Goal: Task Accomplishment & Management: Manage account settings

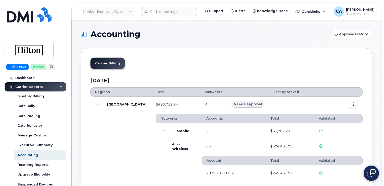
scroll to position [153, 0]
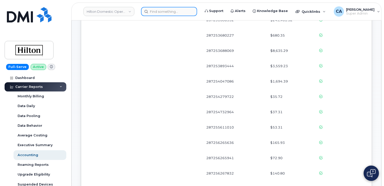
click at [177, 14] on input at bounding box center [169, 11] width 56 height 9
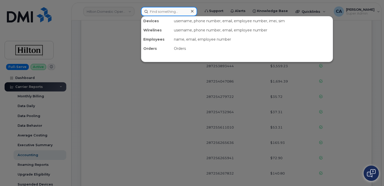
paste input "[PHONE_NUMBER]"
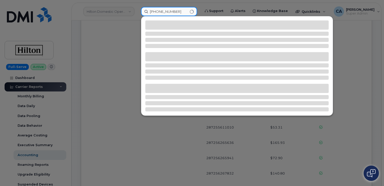
type input "[PHONE_NUMBER]"
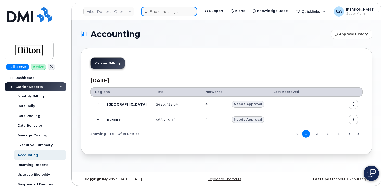
click at [167, 10] on input at bounding box center [169, 11] width 56 height 9
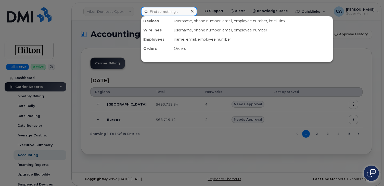
paste input "[PHONE_NUMBER]"
type input "[PHONE_NUMBER]"
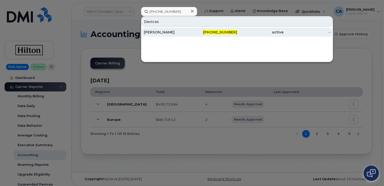
click at [167, 31] on div "Scott Beasley" at bounding box center [167, 32] width 47 height 5
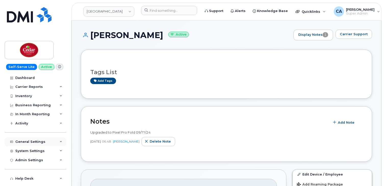
click at [24, 140] on div "General Settings" at bounding box center [30, 142] width 30 height 4
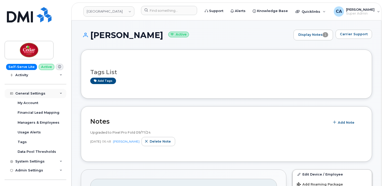
scroll to position [52, 0]
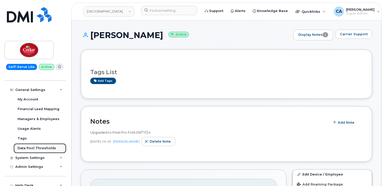
click at [21, 148] on div "Data Pool Thresholds" at bounding box center [37, 148] width 39 height 5
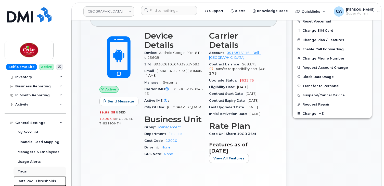
scroll to position [0, 0]
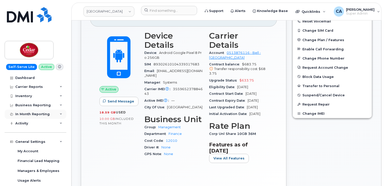
click at [33, 113] on div "In Month Reporting" at bounding box center [32, 114] width 34 height 4
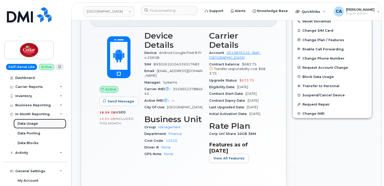
click at [34, 121] on link "Data Usage" at bounding box center [40, 124] width 53 height 10
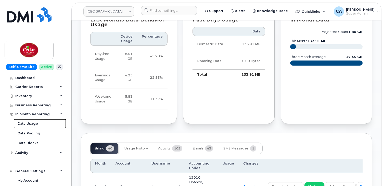
scroll to position [373, 0]
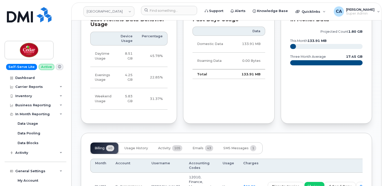
click at [134, 67] on td "8.51 GB" at bounding box center [126, 55] width 21 height 21
drag, startPoint x: 330, startPoint y: 56, endPoint x: 310, endPoint y: 56, distance: 19.4
click at [310, 56] on icon "projected count 1.80 GB this month 133.91 MB three month average 17.45 GB" at bounding box center [327, 50] width 73 height 46
click at [311, 50] on icon "projected count 1.80 GB this month 133.91 MB three month average 17.45 GB" at bounding box center [327, 50] width 73 height 46
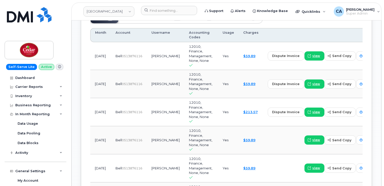
click at [199, 20] on span "Emails" at bounding box center [198, 18] width 11 height 4
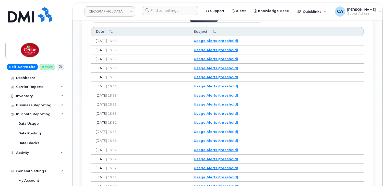
scroll to position [505, 0]
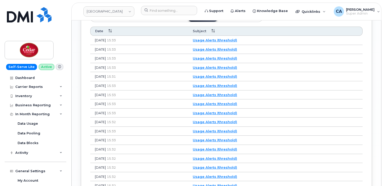
click at [234, 42] on link "Usage Alerts (threshold)" at bounding box center [215, 40] width 44 height 4
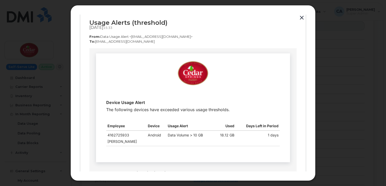
scroll to position [10, 0]
click at [325, 62] on div at bounding box center [193, 93] width 386 height 186
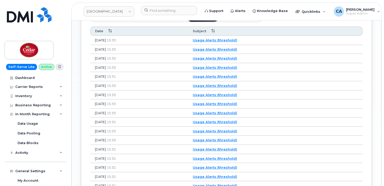
click at [237, 42] on link "Usage Alerts (threshold)" at bounding box center [215, 40] width 44 height 4
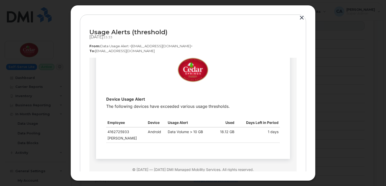
scroll to position [13, 0]
click at [339, 61] on div at bounding box center [193, 93] width 386 height 186
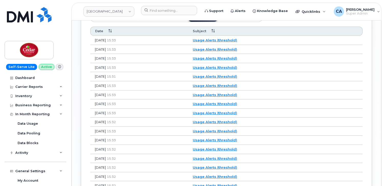
click at [237, 51] on link "Usage Alerts (threshold)" at bounding box center [215, 49] width 44 height 4
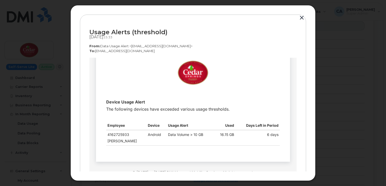
scroll to position [13, 0]
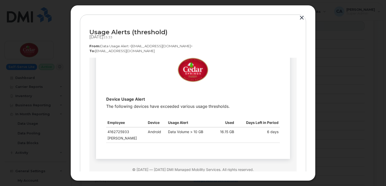
click at [346, 85] on div at bounding box center [193, 93] width 386 height 186
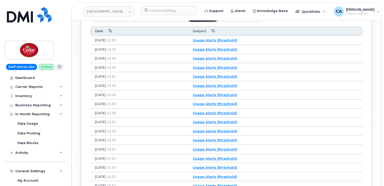
click at [231, 60] on link "Usage Alerts (threshold)" at bounding box center [215, 58] width 44 height 4
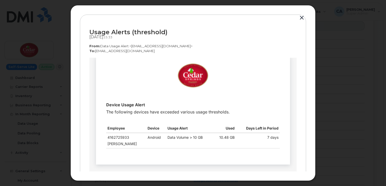
scroll to position [8, 0]
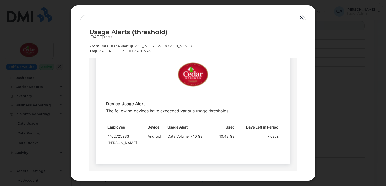
click at [339, 108] on div at bounding box center [193, 93] width 386 height 186
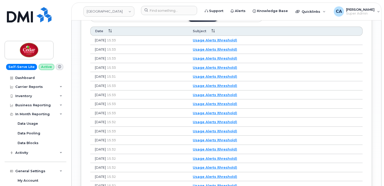
click at [233, 51] on link "Usage Alerts (threshold)" at bounding box center [215, 49] width 44 height 4
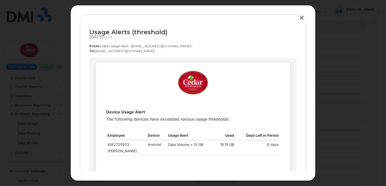
scroll to position [0, 0]
click at [315, 72] on div "Usage Alerts (threshold) Jul 03, 2025  15:33 From:  Data Usage Alert <noreply@m…" at bounding box center [192, 93] width 245 height 176
click at [330, 48] on div at bounding box center [193, 93] width 386 height 186
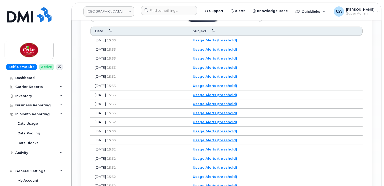
click at [227, 42] on link "Usage Alerts (threshold)" at bounding box center [215, 40] width 44 height 4
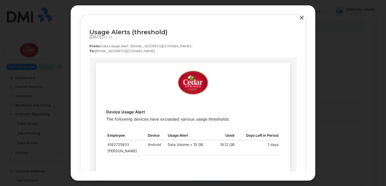
click at [335, 88] on div at bounding box center [193, 93] width 386 height 186
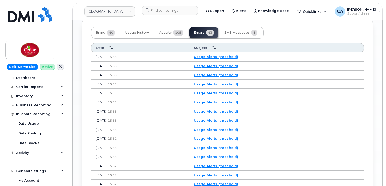
scroll to position [485, 0]
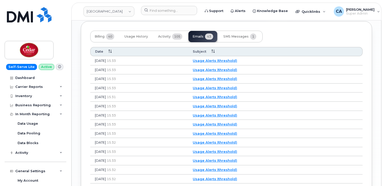
click at [237, 81] on link "Usage Alerts (threshold)" at bounding box center [215, 79] width 44 height 4
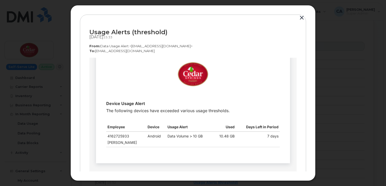
scroll to position [4, 0]
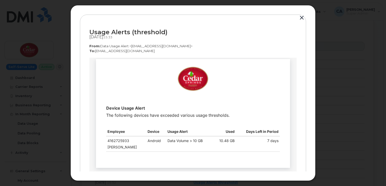
click at [326, 62] on div at bounding box center [193, 93] width 386 height 186
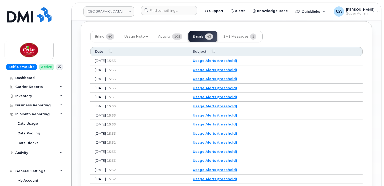
click at [229, 81] on link "Usage Alerts (threshold)" at bounding box center [215, 79] width 44 height 4
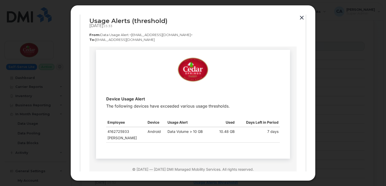
scroll to position [11, 0]
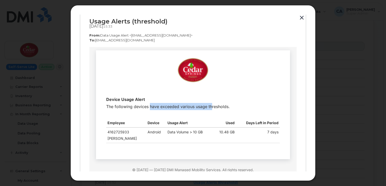
drag, startPoint x: 149, startPoint y: 106, endPoint x: 211, endPoint y: 106, distance: 61.5
click at [211, 106] on p "Device Usage Alert The following devices have exceeded various usage thresholds." at bounding box center [193, 103] width 174 height 14
click at [235, 105] on p "Device Usage Alert The following devices have exceeded various usage thresholds." at bounding box center [193, 103] width 174 height 14
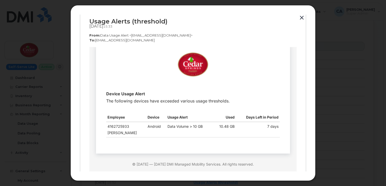
scroll to position [0, 0]
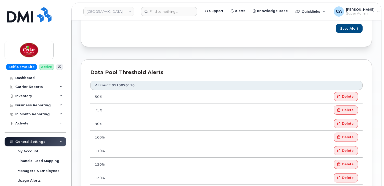
scroll to position [197, 0]
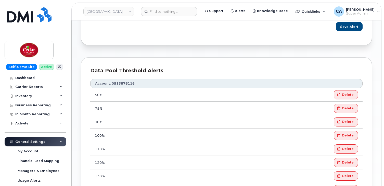
click at [122, 83] on th "Account: 0513876116" at bounding box center [226, 83] width 273 height 9
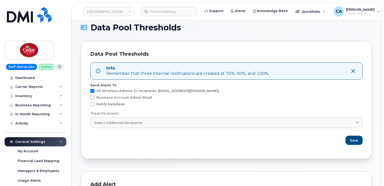
scroll to position [0, 0]
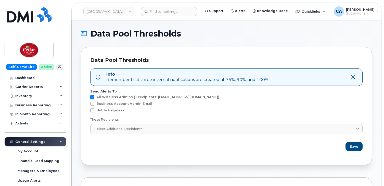
copy th "0513876116"
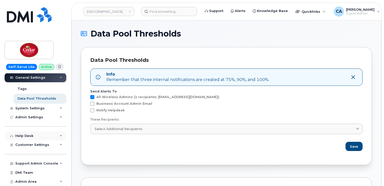
click at [23, 137] on div "Help Desk" at bounding box center [24, 136] width 18 height 4
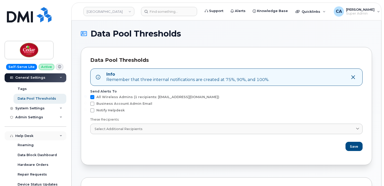
click at [23, 137] on div "Help Desk" at bounding box center [24, 136] width 18 height 4
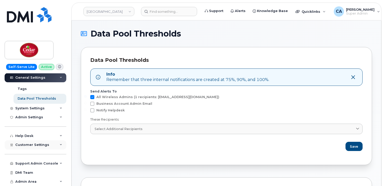
click at [23, 144] on span "Customer Settings" at bounding box center [32, 145] width 34 height 4
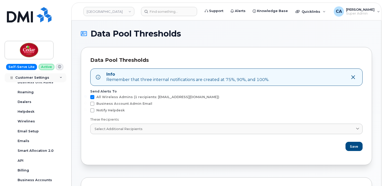
scroll to position [185, 0]
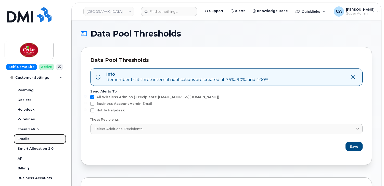
click at [23, 140] on div "Emails" at bounding box center [24, 139] width 12 height 5
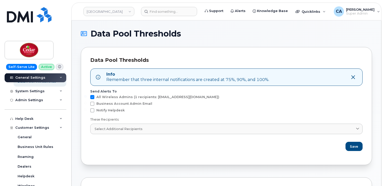
scroll to position [118, 0]
click at [29, 101] on div "Admin Settings" at bounding box center [29, 101] width 28 height 4
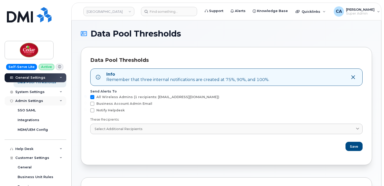
click at [30, 99] on div "Admin Settings" at bounding box center [29, 101] width 28 height 4
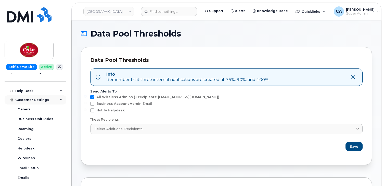
click at [30, 98] on span "Customer Settings" at bounding box center [32, 100] width 34 height 4
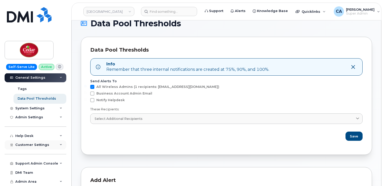
scroll to position [12, 0]
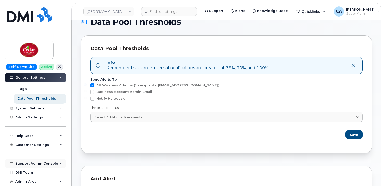
click at [25, 164] on div "Support Admin Console" at bounding box center [36, 163] width 43 height 4
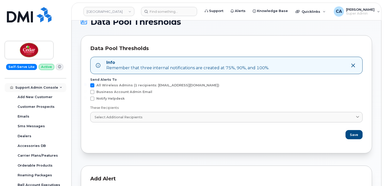
scroll to position [180, 0]
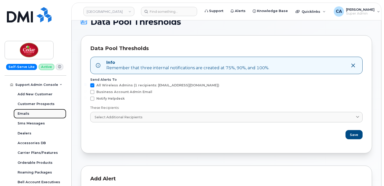
click at [30, 113] on link "Emails" at bounding box center [40, 114] width 53 height 10
click at [173, 84] on span "All Wireless Admins (1 recipients: scottb@cedarspringswater.com )" at bounding box center [157, 85] width 123 height 4
click at [87, 84] on input "All Wireless Admins (1 recipients: scottb@cedarspringswater.com )" at bounding box center [85, 84] width 3 height 3
click at [170, 86] on span "All Wireless Admins (1 recipients: scottb@cedarspringswater.com )" at bounding box center [157, 85] width 123 height 4
click at [87, 86] on input "All Wireless Admins (1 recipients: scottb@cedarspringswater.com )" at bounding box center [85, 84] width 3 height 3
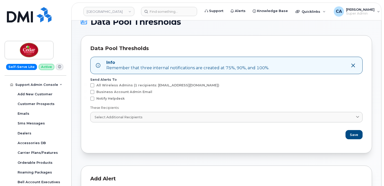
checkbox input "true"
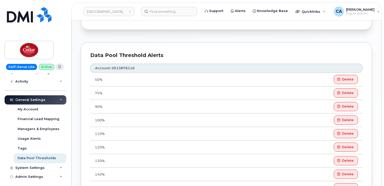
scroll to position [213, 0]
drag, startPoint x: 103, startPoint y: 79, endPoint x: 94, endPoint y: 78, distance: 9.2
click at [94, 78] on td "50%" at bounding box center [139, 79] width 99 height 14
click at [131, 81] on td "50%" at bounding box center [139, 79] width 99 height 14
drag, startPoint x: 102, startPoint y: 79, endPoint x: 94, endPoint y: 78, distance: 7.7
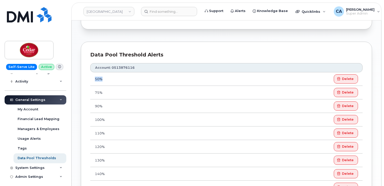
click at [94, 78] on td "50%" at bounding box center [139, 79] width 99 height 14
click at [151, 80] on td "50%" at bounding box center [139, 79] width 99 height 14
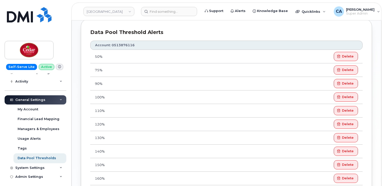
scroll to position [236, 0]
click at [121, 41] on th "Account: 0513876116" at bounding box center [226, 44] width 273 height 9
click at [121, 43] on th "Account: 0513876116" at bounding box center [226, 44] width 273 height 9
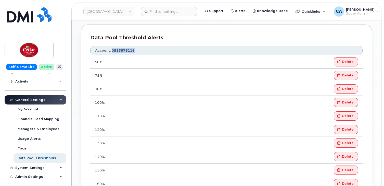
scroll to position [229, 0]
click at [173, 52] on th "Account: 0513876116" at bounding box center [226, 50] width 273 height 9
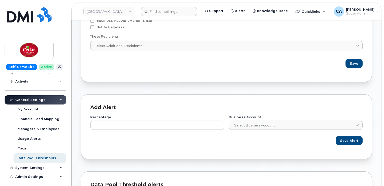
scroll to position [82, 0]
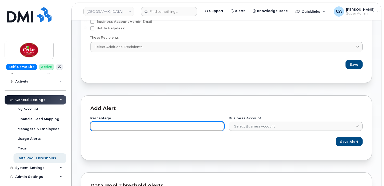
click at [133, 129] on input "number" at bounding box center [157, 126] width 134 height 9
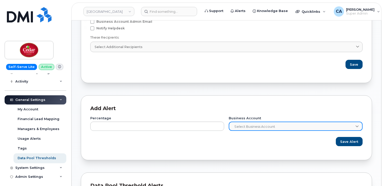
click at [256, 124] on span "Select Business Account" at bounding box center [292, 126] width 127 height 9
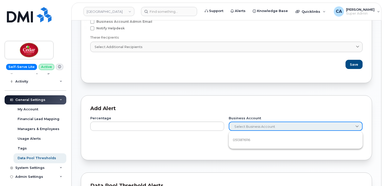
click at [256, 124] on span "Select Business Account" at bounding box center [292, 126] width 127 height 9
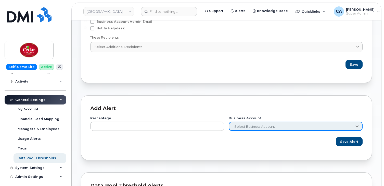
click at [256, 109] on div "Add Alert" at bounding box center [226, 108] width 273 height 7
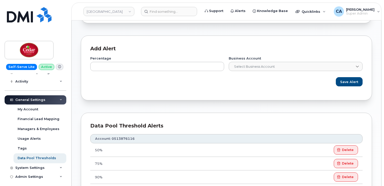
scroll to position [141, 0]
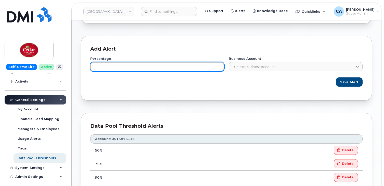
click at [219, 69] on input "number" at bounding box center [157, 66] width 134 height 9
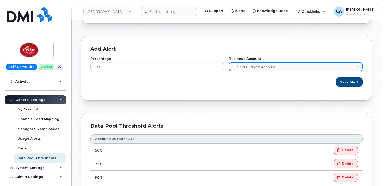
click at [264, 62] on div "Select Business Account" at bounding box center [296, 66] width 134 height 9
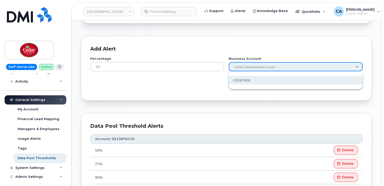
click at [262, 82] on li "0513876116" at bounding box center [296, 80] width 134 height 9
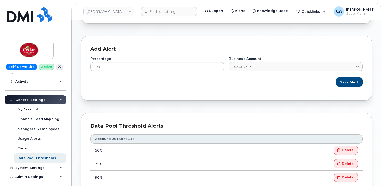
click at [209, 84] on div "Save Alert" at bounding box center [226, 78] width 273 height 15
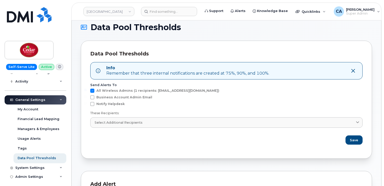
scroll to position [0, 0]
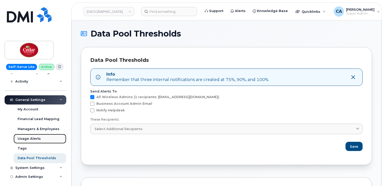
click at [34, 140] on div "Usage Alerts" at bounding box center [29, 138] width 23 height 5
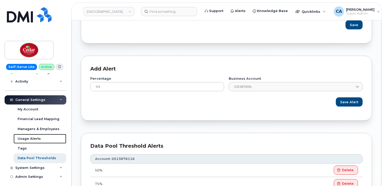
scroll to position [127, 0]
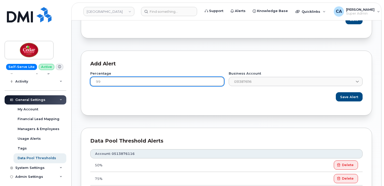
drag, startPoint x: 213, startPoint y: 83, endPoint x: 78, endPoint y: 85, distance: 135.8
click at [78, 85] on div "Data Pool Thresholds Data Pool Thresholds Info Remember that three internal not…" at bounding box center [227, 132] width 310 height 477
type input "9"
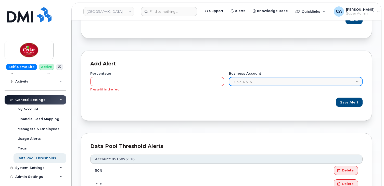
click at [236, 83] on span "0513876116" at bounding box center [292, 81] width 127 height 9
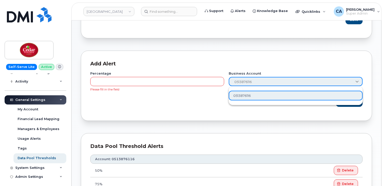
click at [198, 107] on div "Percentage Please fill in the field Business Account 0513876116 Save Alert" at bounding box center [226, 89] width 273 height 44
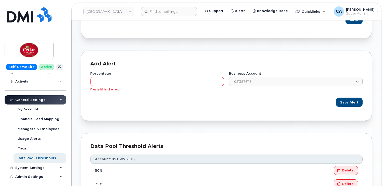
click at [198, 107] on div "Percentage Please fill in the field Business Account 0513876116 Save Alert" at bounding box center [226, 89] width 273 height 44
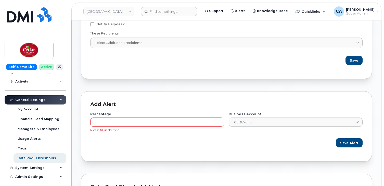
scroll to position [87, 0]
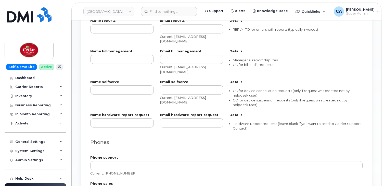
scroll to position [480, 0]
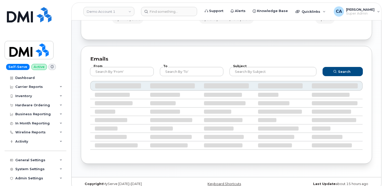
scroll to position [75, 0]
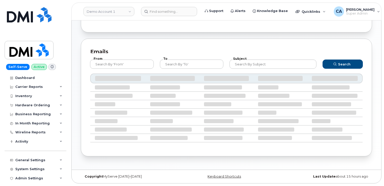
click at [185, 46] on div "Emails From To Subject Search" at bounding box center [227, 98] width 292 height 118
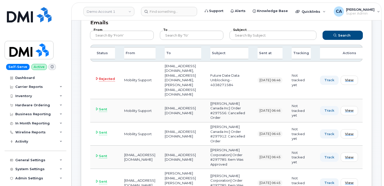
scroll to position [102, 0]
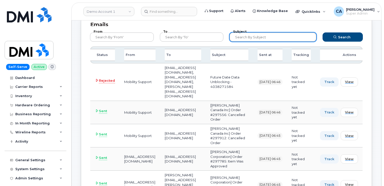
click at [255, 39] on input "text" at bounding box center [273, 36] width 87 height 9
click at [323, 32] on button "Search" at bounding box center [343, 36] width 40 height 9
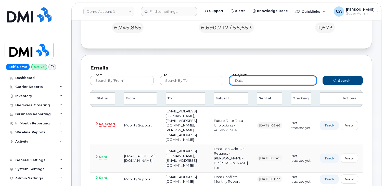
scroll to position [0, 0]
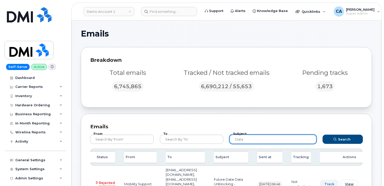
click at [258, 141] on input "data" at bounding box center [273, 139] width 87 height 9
type input "usage"
click at [323, 135] on button "Search" at bounding box center [343, 139] width 40 height 9
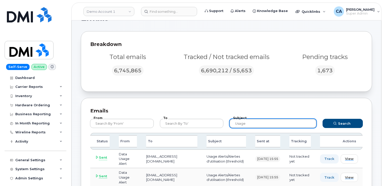
scroll to position [18, 0]
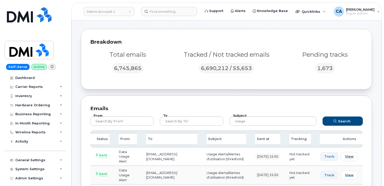
click at [175, 140] on div "To" at bounding box center [171, 139] width 51 height 12
drag, startPoint x: 169, startPoint y: 139, endPoint x: 176, endPoint y: 129, distance: 11.7
click at [169, 139] on div "To" at bounding box center [171, 139] width 51 height 12
click at [180, 126] on div "To" at bounding box center [192, 120] width 70 height 15
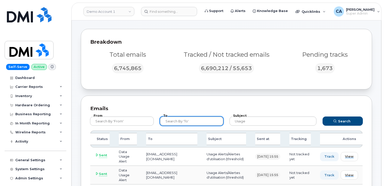
click at [182, 122] on input "text" at bounding box center [192, 120] width 64 height 9
click at [323, 116] on button "Search" at bounding box center [343, 120] width 40 height 9
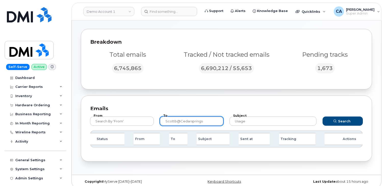
type input "scottb@cedarsprings"
click at [323, 116] on button "Search" at bounding box center [343, 120] width 40 height 9
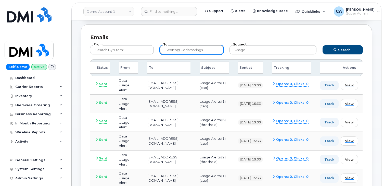
scroll to position [90, 0]
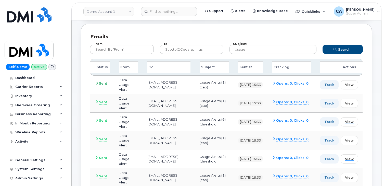
click at [106, 83] on span "Sent" at bounding box center [103, 83] width 8 height 5
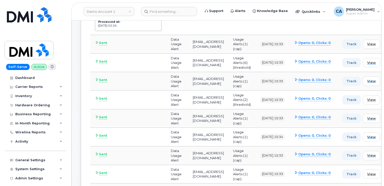
scroll to position [176, 0]
click at [298, 42] on icon at bounding box center [296, 42] width 3 height 3
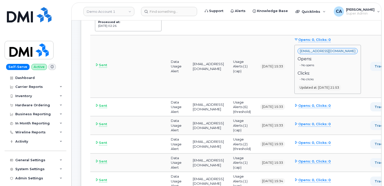
click at [298, 39] on icon at bounding box center [296, 39] width 3 height 3
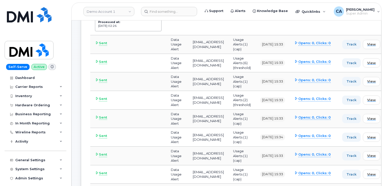
click at [370, 39] on td "Track View" at bounding box center [361, 44] width 47 height 19
click at [361, 41] on button "Track" at bounding box center [352, 44] width 19 height 9
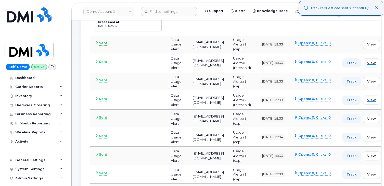
click at [98, 42] on icon at bounding box center [96, 42] width 3 height 3
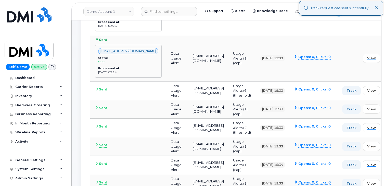
click at [98, 42] on td "Sent scottb@cedarspringswater.com Status: sent Processed at: Jan 21 1970, 02:24" at bounding box center [128, 58] width 76 height 46
click at [224, 42] on td "[EMAIL_ADDRESS][DOMAIN_NAME]" at bounding box center [208, 58] width 40 height 46
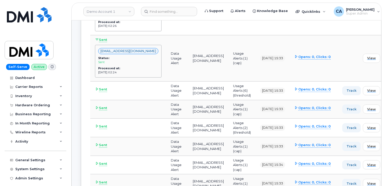
scroll to position [177, 0]
click at [290, 72] on td "[DATE] 15:33" at bounding box center [273, 58] width 34 height 46
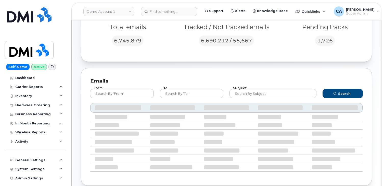
scroll to position [75, 0]
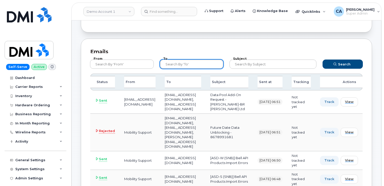
click at [190, 66] on input "text" at bounding box center [192, 63] width 64 height 9
type input "scottb@cedar"
click at [323, 59] on button "Search" at bounding box center [343, 63] width 40 height 9
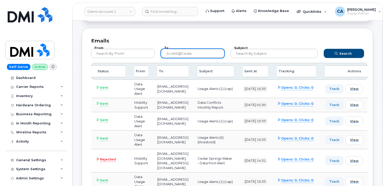
scroll to position [85, 0]
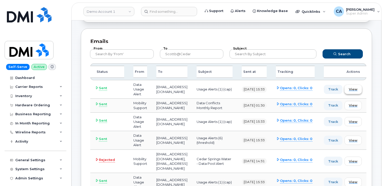
click at [358, 87] on span "View" at bounding box center [353, 89] width 9 height 5
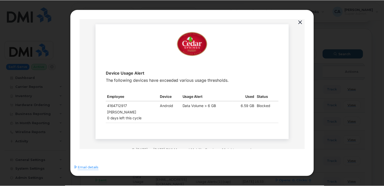
scroll to position [0, 0]
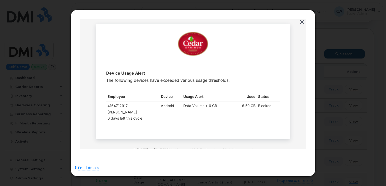
click at [302, 21] on button "button" at bounding box center [302, 22] width 8 height 7
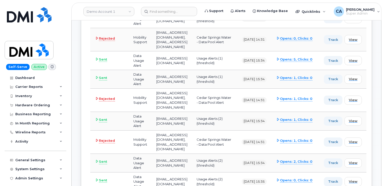
scroll to position [426, 0]
click at [112, 41] on span "Rejected" at bounding box center [107, 37] width 16 height 5
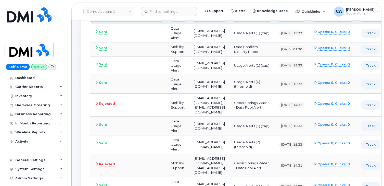
scroll to position [153, 0]
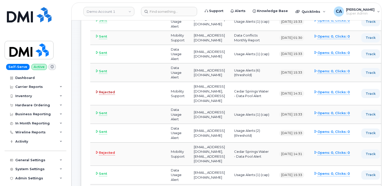
click at [110, 95] on span "Rejected" at bounding box center [107, 92] width 16 height 5
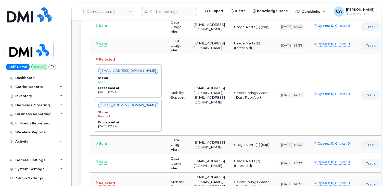
scroll to position [0, 0]
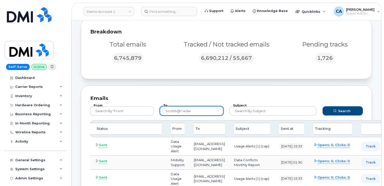
click at [208, 110] on input "scottb@cedar" at bounding box center [192, 110] width 64 height 9
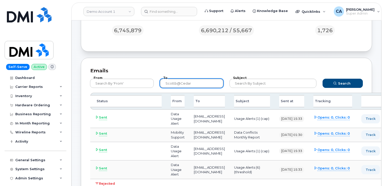
scroll to position [64, 0]
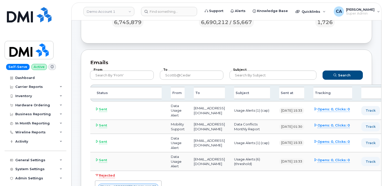
click at [200, 109] on td "scottb@cedarspringswater.com" at bounding box center [209, 110] width 40 height 19
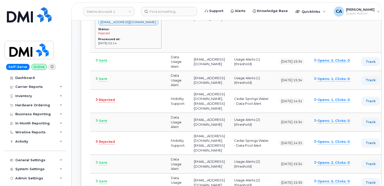
scroll to position [540, 0]
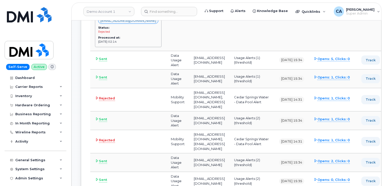
click at [318, 60] on icon at bounding box center [315, 58] width 3 height 3
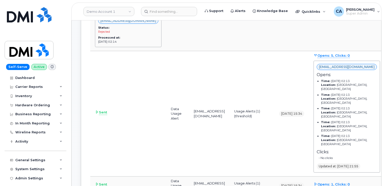
click at [336, 58] on span "Opens: 5, Clicks: 0" at bounding box center [334, 55] width 32 height 5
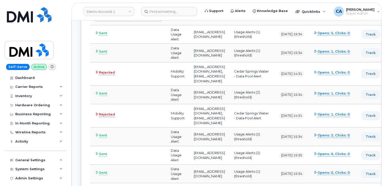
scroll to position [567, 0]
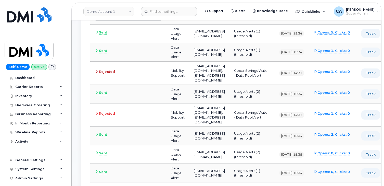
click at [96, 73] on icon at bounding box center [96, 71] width 3 height 3
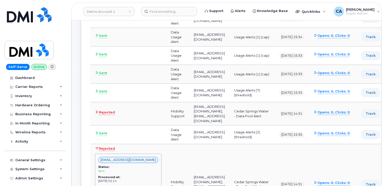
scroll to position [366, 0]
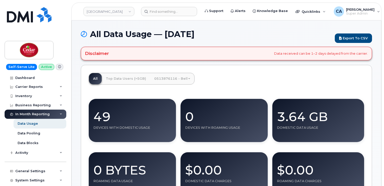
drag, startPoint x: 277, startPoint y: 52, endPoint x: 372, endPoint y: 53, distance: 95.7
click at [363, 55] on div "Disclaimer Data received can be 1–2 days delayed from the carrier." at bounding box center [227, 53] width 292 height 13
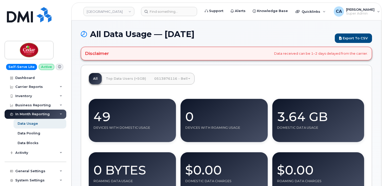
click at [363, 56] on div "Disclaimer Data received can be 1–2 days delayed from the carrier." at bounding box center [227, 53] width 292 height 13
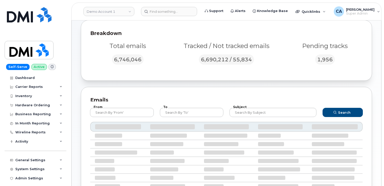
scroll to position [28, 0]
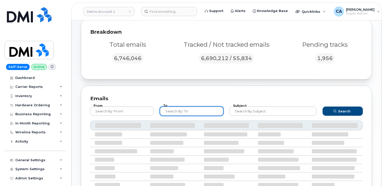
click at [197, 114] on input "text" at bounding box center [192, 110] width 64 height 9
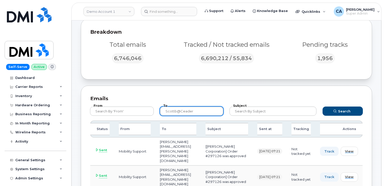
click at [323, 106] on button "Search" at bounding box center [343, 110] width 40 height 9
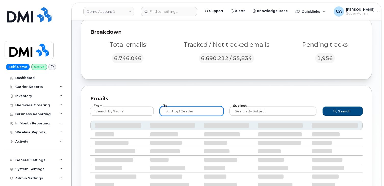
click at [185, 113] on input "scottb@ceader" at bounding box center [192, 110] width 64 height 9
click at [323, 106] on button "Search" at bounding box center [343, 110] width 40 height 9
click at [186, 112] on input "scottb@ceder" at bounding box center [192, 110] width 64 height 9
type input "scottb@cedar"
click at [323, 106] on button "Search" at bounding box center [343, 110] width 40 height 9
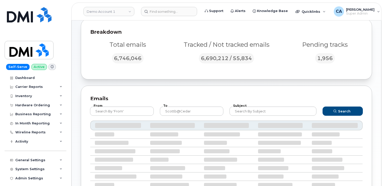
click at [231, 93] on div "Emails From To scottb@cedar Subject Search" at bounding box center [227, 145] width 292 height 118
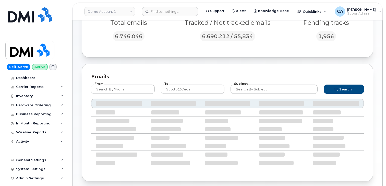
scroll to position [51, 0]
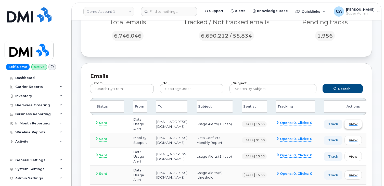
click at [358, 124] on span "View" at bounding box center [353, 124] width 9 height 5
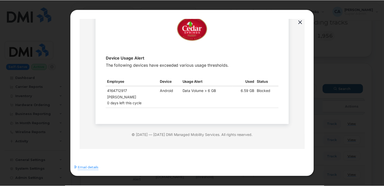
scroll to position [17, 0]
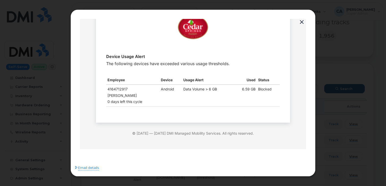
click at [331, 60] on div at bounding box center [193, 93] width 386 height 186
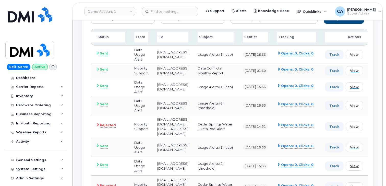
scroll to position [119, 0]
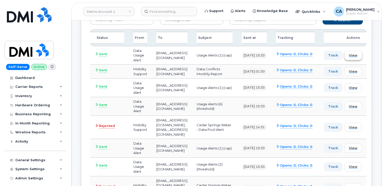
click at [362, 54] on button "View" at bounding box center [353, 55] width 17 height 9
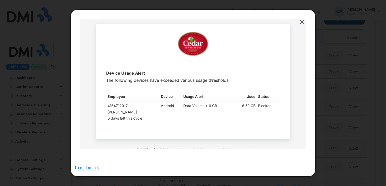
scroll to position [0, 0]
click at [123, 113] on div "Bert Deliso" at bounding box center [132, 112] width 51 height 6
drag, startPoint x: 221, startPoint y: 104, endPoint x: 182, endPoint y: 104, distance: 39.1
click at [182, 104] on td "Data Volume > 6 GB" at bounding box center [208, 112] width 52 height 22
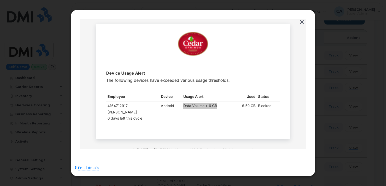
click at [301, 19] on button "button" at bounding box center [302, 22] width 8 height 7
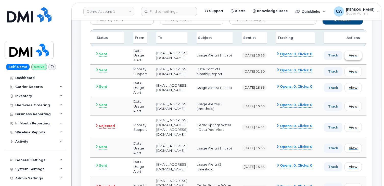
click at [362, 57] on button "View" at bounding box center [353, 55] width 17 height 9
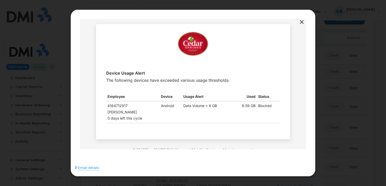
click at [302, 20] on button "button" at bounding box center [302, 22] width 8 height 7
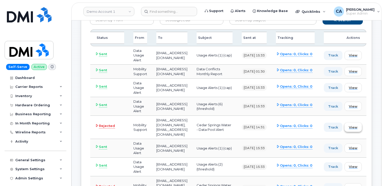
click at [358, 130] on span "View" at bounding box center [353, 127] width 9 height 5
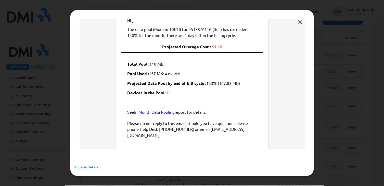
scroll to position [51, 0]
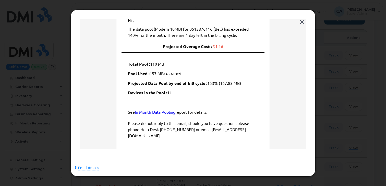
click at [300, 23] on button "button" at bounding box center [302, 22] width 8 height 7
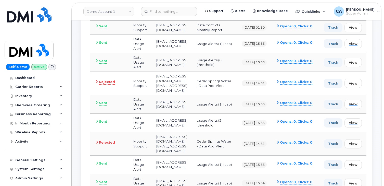
scroll to position [161, 0]
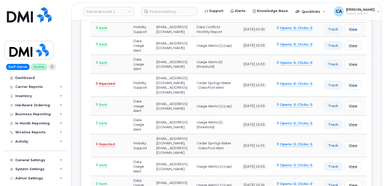
click at [95, 85] on icon at bounding box center [96, 83] width 3 height 3
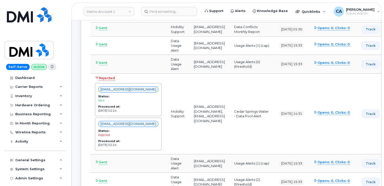
click at [97, 84] on td "Rejected scottb@cedarspringswater.com Status: sent Processed at: Jan 21 1970, 0…" at bounding box center [128, 114] width 76 height 81
click at [97, 79] on icon at bounding box center [96, 77] width 3 height 3
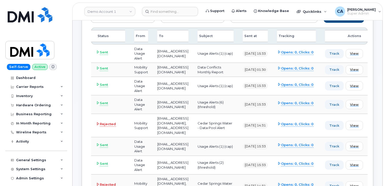
scroll to position [116, 0]
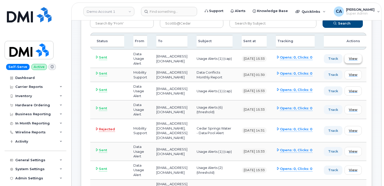
click at [358, 58] on span "View" at bounding box center [353, 58] width 9 height 5
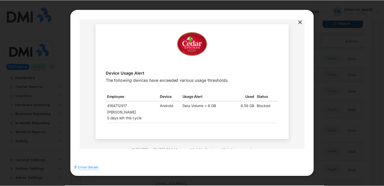
scroll to position [0, 0]
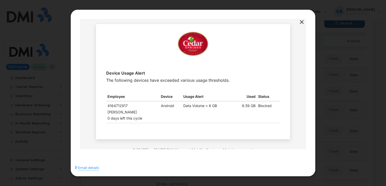
drag, startPoint x: 303, startPoint y: 19, endPoint x: 218, endPoint y: 30, distance: 85.1
click at [303, 19] on button "button" at bounding box center [302, 22] width 8 height 7
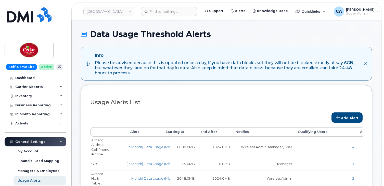
select select
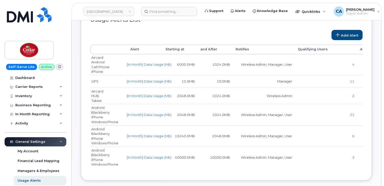
scroll to position [83, 0]
click at [347, 34] on link "Add Alert" at bounding box center [347, 34] width 31 height 10
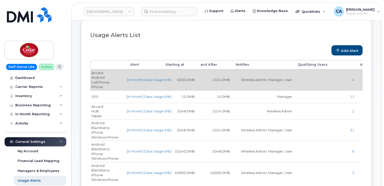
scroll to position [69, 0]
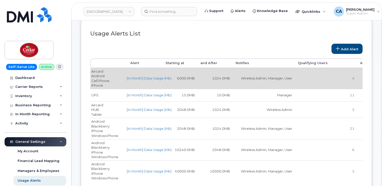
click at [99, 82] on td "Aircard Android Cell Phone iPhone" at bounding box center [107, 78] width 35 height 21
click at [98, 71] on td "Aircard Android Cell Phone iPhone" at bounding box center [107, 78] width 35 height 21
click at [97, 75] on td "Aircard Android Cell Phone iPhone" at bounding box center [107, 78] width 35 height 21
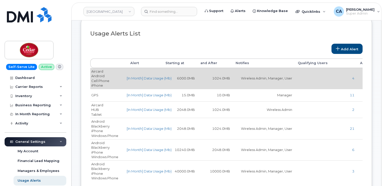
click at [98, 82] on td "Aircard Android Cell Phone iPhone" at bounding box center [107, 78] width 35 height 21
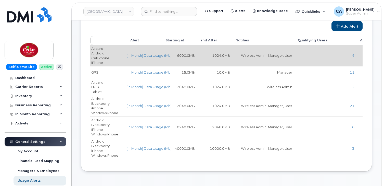
scroll to position [90, 0]
click at [226, 58] on td "1024.0MB" at bounding box center [213, 56] width 35 height 21
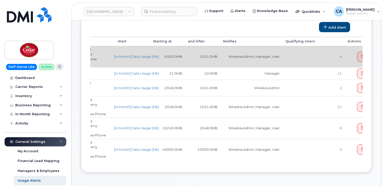
scroll to position [0, 34]
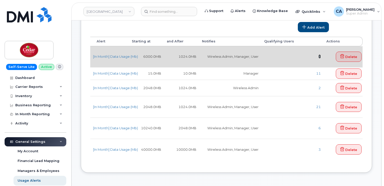
click at [320, 57] on link "4" at bounding box center [320, 56] width 2 height 4
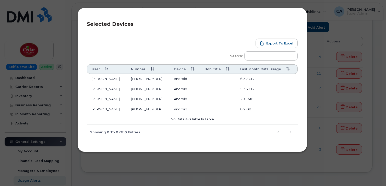
click at [313, 94] on div "Selected Devices Export to Excel Search: User Number Device Job Title Last Mont…" at bounding box center [193, 93] width 386 height 186
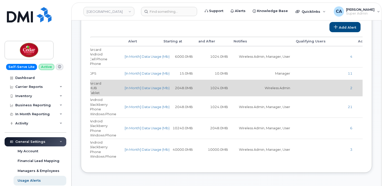
scroll to position [0, 0]
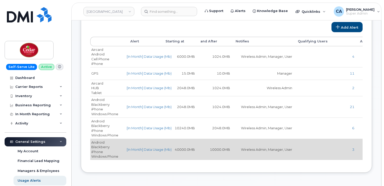
click at [214, 149] on td "10000.0MB" at bounding box center [213, 149] width 35 height 21
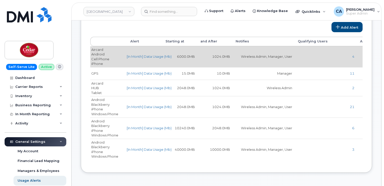
click at [179, 55] on td "6000.0MB" at bounding box center [178, 56] width 35 height 21
click at [213, 54] on td "1024.0MB" at bounding box center [213, 56] width 35 height 21
click at [160, 56] on link "[In Month] Data Usage (Mb)" at bounding box center [149, 56] width 45 height 4
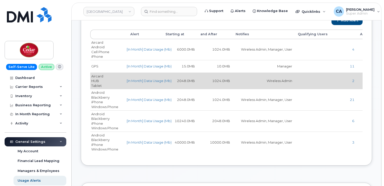
scroll to position [98, 0]
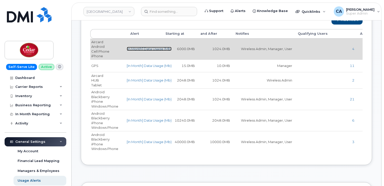
click at [144, 51] on link "[In Month] Data Usage (Mb)" at bounding box center [149, 49] width 45 height 4
click at [208, 53] on td "1024.0MB" at bounding box center [213, 49] width 35 height 21
drag, startPoint x: 200, startPoint y: 49, endPoint x: 174, endPoint y: 49, distance: 26.0
click at [174, 49] on tr "Aircard Android Cell Phone iPhone [In Month] Data Usage (Mb) 6000.0MB 1024.0MB …" at bounding box center [243, 49] width 306 height 21
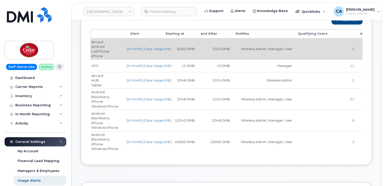
click at [202, 52] on td "1024.0MB" at bounding box center [213, 49] width 35 height 21
click at [158, 40] on td "[In Month] Data Usage (Mb)" at bounding box center [143, 49] width 35 height 21
click at [143, 50] on link "[In Month] Data Usage (Mb)" at bounding box center [149, 49] width 45 height 4
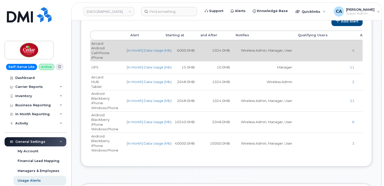
scroll to position [96, 0]
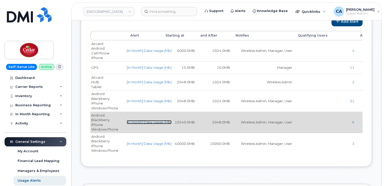
click at [148, 123] on link "[In Month] Data Usage (Mb)" at bounding box center [149, 122] width 45 height 4
click at [157, 122] on link "[In Month] Data Usage (Mb)" at bounding box center [149, 122] width 45 height 4
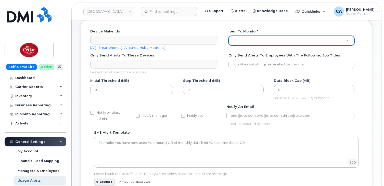
scroll to position [8, 0]
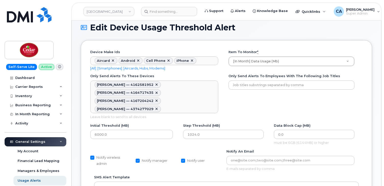
scroll to position [5, 0]
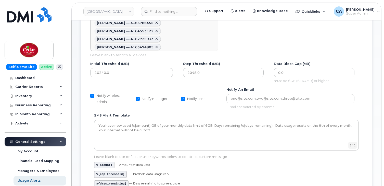
scroll to position [95, 0]
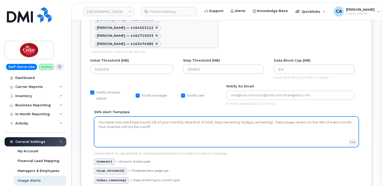
drag, startPoint x: 190, startPoint y: 120, endPoint x: 94, endPoint y: 113, distance: 96.0
click at [94, 116] on textarea "You have now used %{amount} GB of your monthly data limit of 6GB. Days remainin…" at bounding box center [226, 131] width 265 height 31
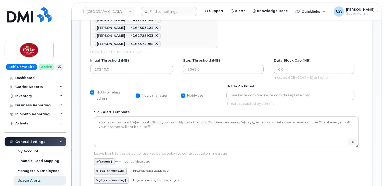
click at [207, 110] on div "SMS alert template You have now used %{amount} GB of your monthly data limit of…" at bounding box center [226, 129] width 265 height 38
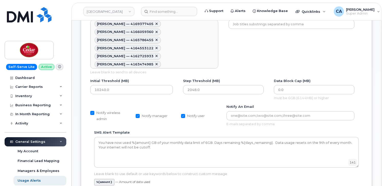
scroll to position [85, 0]
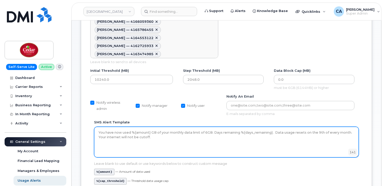
click at [168, 130] on textarea "You have now used %{amount} GB of your monthly data limit of 6GB. Days remainin…" at bounding box center [226, 142] width 265 height 31
